Goal: Transaction & Acquisition: Purchase product/service

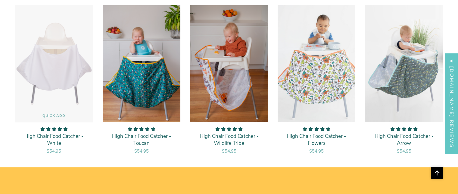
scroll to position [542, 0]
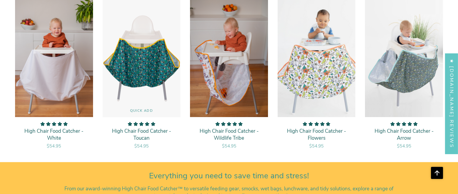
click at [141, 65] on img "High Chair Food Catcher - Toucan" at bounding box center [141, 58] width 79 height 117
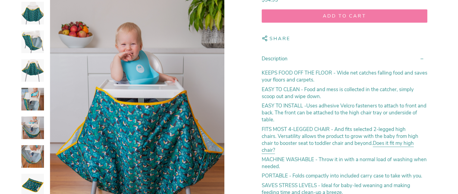
scroll to position [150, 0]
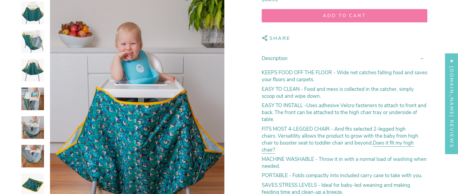
select select "pictures-first"
click at [33, 14] on img at bounding box center [32, 13] width 23 height 23
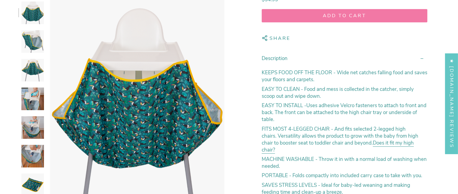
click at [33, 39] on img at bounding box center [32, 41] width 23 height 23
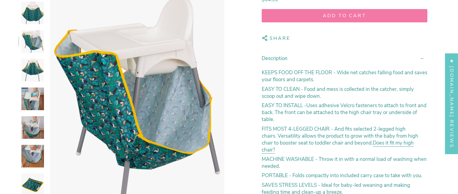
click at [30, 67] on img at bounding box center [32, 70] width 23 height 23
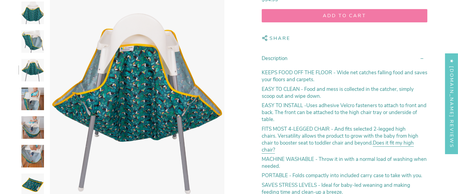
click at [33, 96] on img at bounding box center [32, 98] width 23 height 23
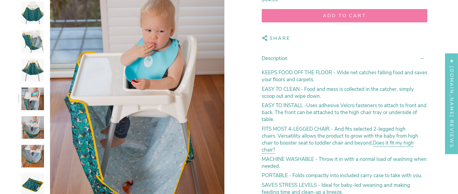
click at [33, 127] on img at bounding box center [32, 127] width 23 height 23
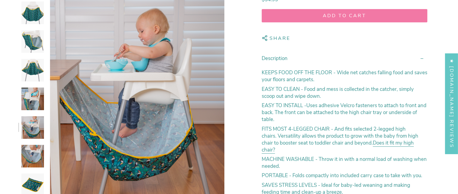
click at [31, 148] on img at bounding box center [32, 155] width 23 height 23
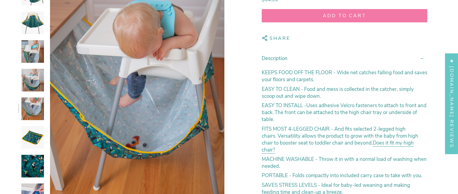
scroll to position [181, 0]
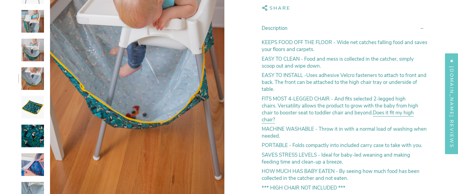
click at [31, 132] on img at bounding box center [32, 135] width 23 height 23
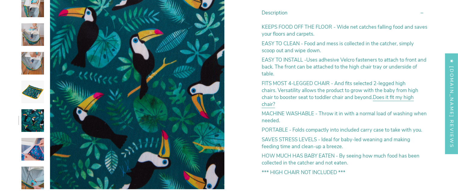
scroll to position [211, 0]
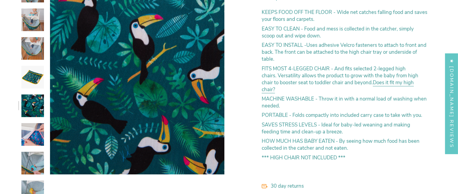
click at [34, 132] on img at bounding box center [32, 134] width 23 height 23
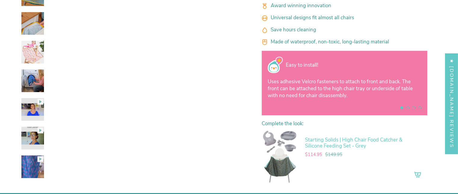
scroll to position [421, 0]
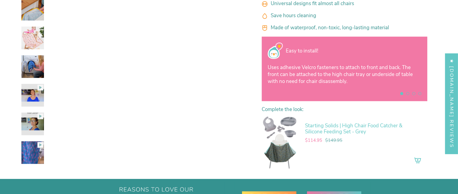
click at [32, 86] on img at bounding box center [32, 95] width 23 height 23
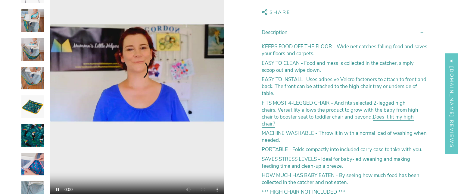
scroll to position [157, 0]
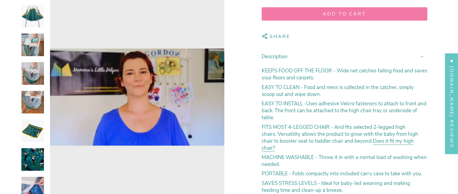
click at [75, 106] on video "High Chair Food Catcher - Toucan" at bounding box center [137, 96] width 174 height 261
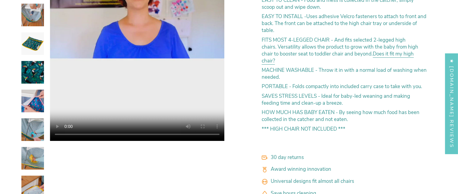
scroll to position [247, 0]
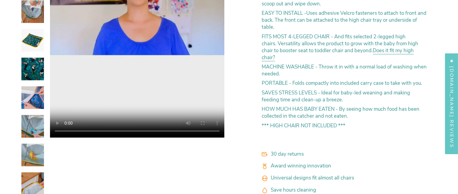
click at [30, 120] on img at bounding box center [32, 126] width 23 height 23
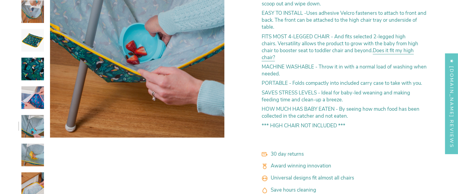
click at [36, 152] on img at bounding box center [32, 154] width 23 height 23
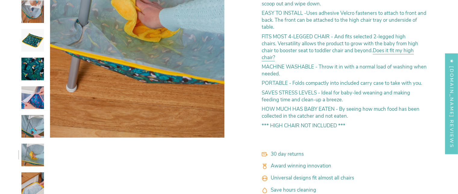
click at [35, 175] on img at bounding box center [32, 183] width 23 height 23
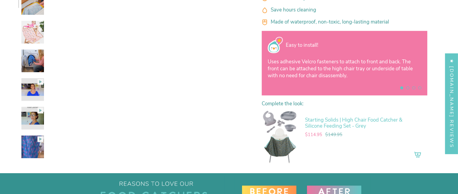
scroll to position [428, 0]
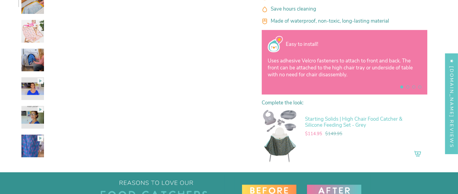
click at [33, 110] on img at bounding box center [32, 117] width 23 height 23
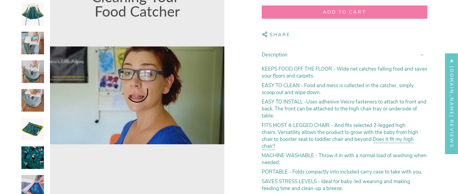
scroll to position [157, 0]
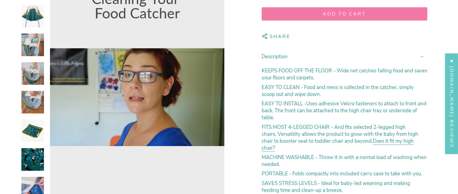
click at [68, 137] on video "High Chair Food Catcher - Toucan" at bounding box center [137, 96] width 174 height 261
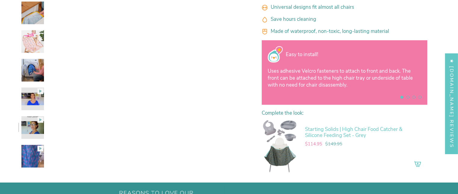
scroll to position [428, 0]
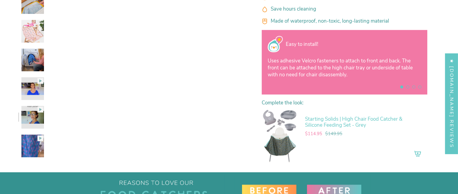
click at [33, 141] on img at bounding box center [32, 145] width 23 height 23
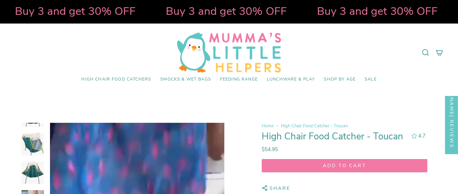
scroll to position [0, 0]
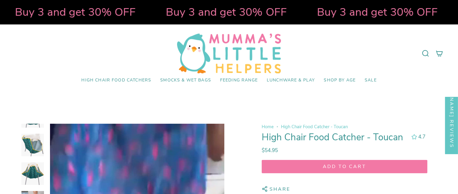
click at [370, 80] on span "SALE" at bounding box center [370, 80] width 12 height 5
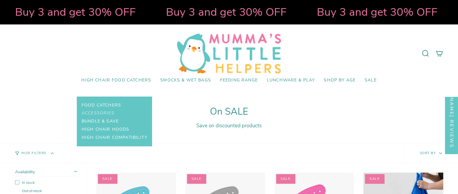
click at [103, 112] on span "Accessories" at bounding box center [98, 112] width 33 height 5
